Goal: Task Accomplishment & Management: Use online tool/utility

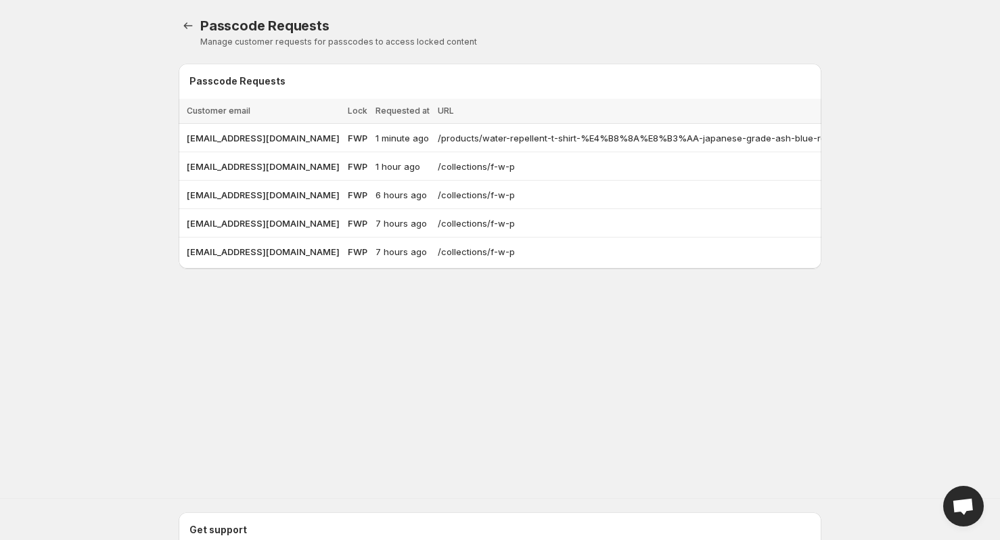
scroll to position [0, 238]
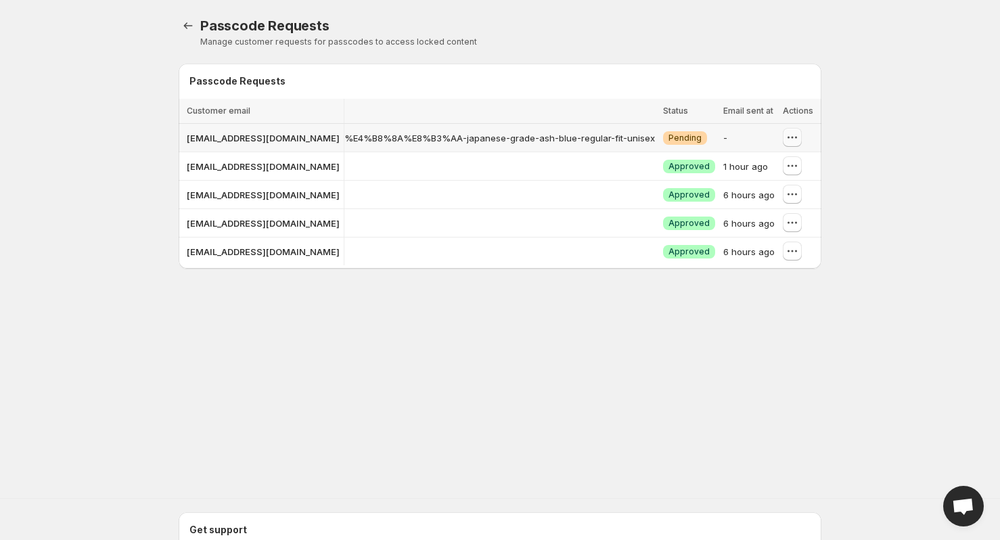
click at [788, 141] on icon "button" at bounding box center [793, 138] width 14 height 14
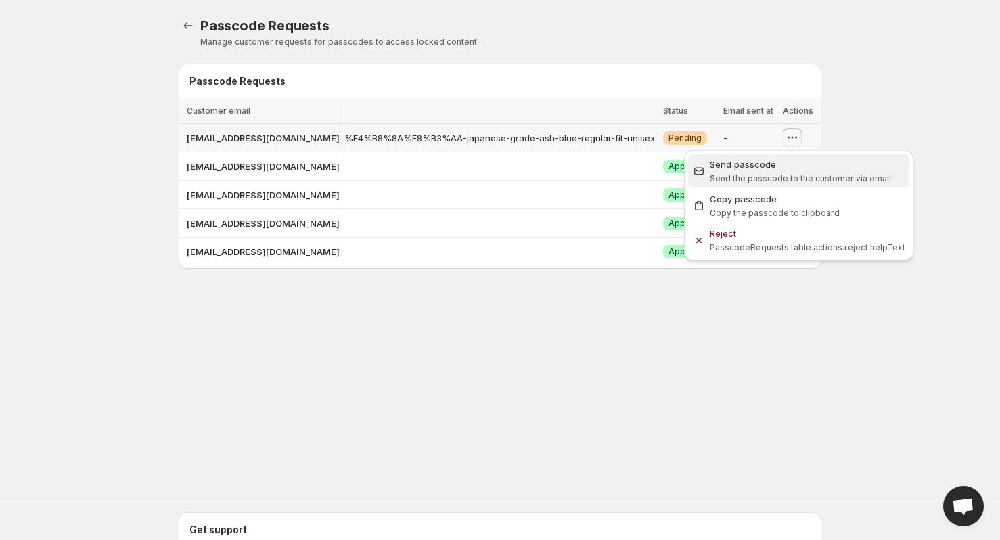
click at [754, 171] on span "Send passcode Send the passcode to the customer via email" at bounding box center [808, 171] width 196 height 27
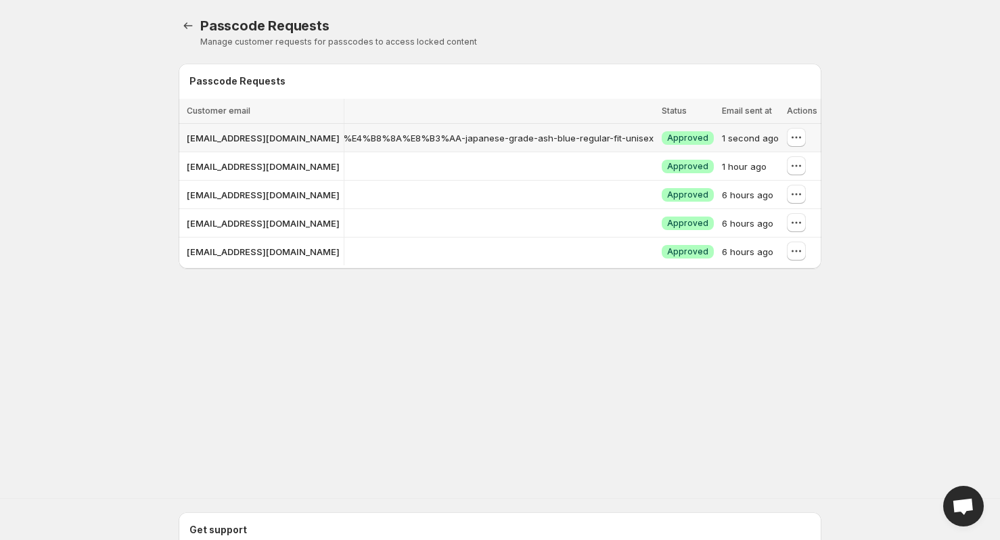
drag, startPoint x: 592, startPoint y: 275, endPoint x: 560, endPoint y: 271, distance: 32.0
click at [560, 269] on div at bounding box center [500, 266] width 643 height 3
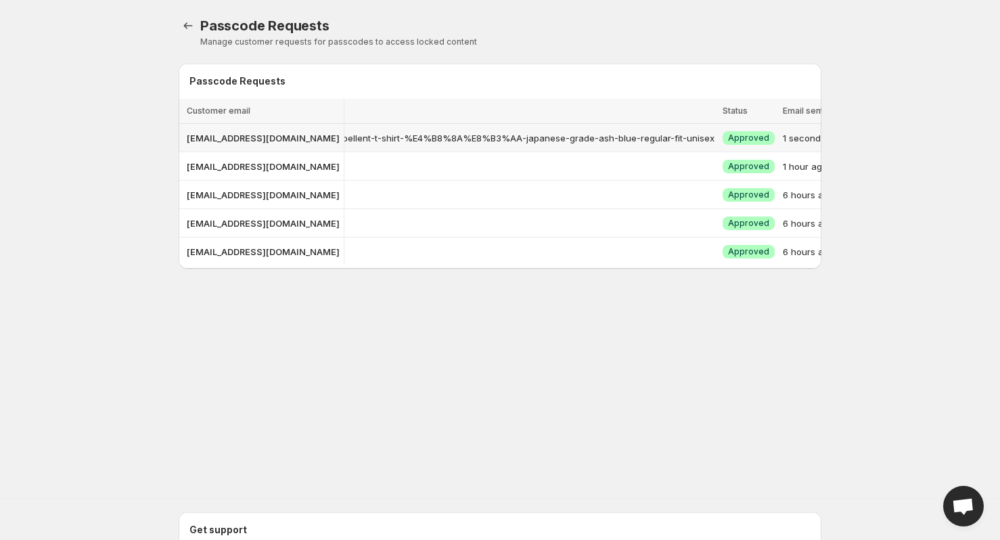
scroll to position [0, 213]
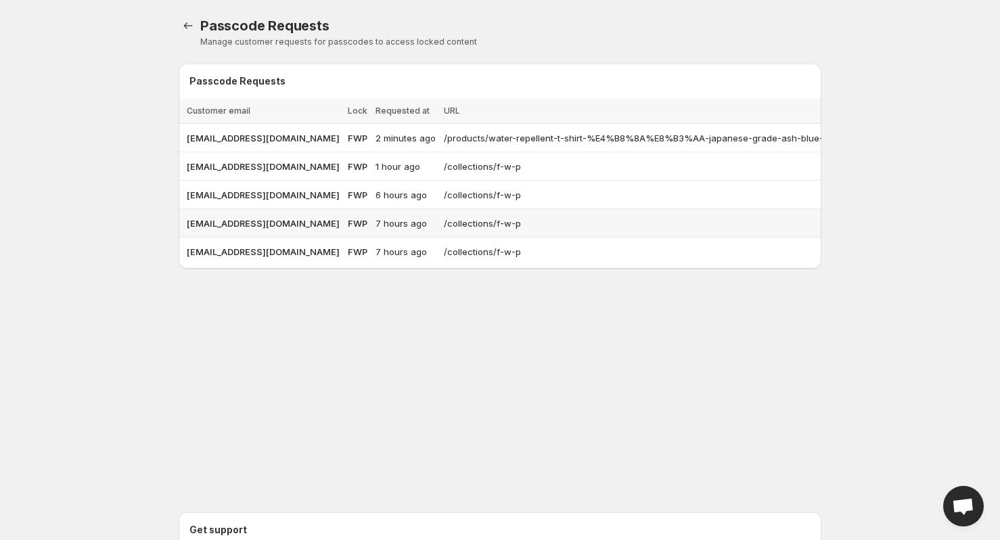
scroll to position [0, 1]
